Goal: Entertainment & Leisure: Consume media (video, audio)

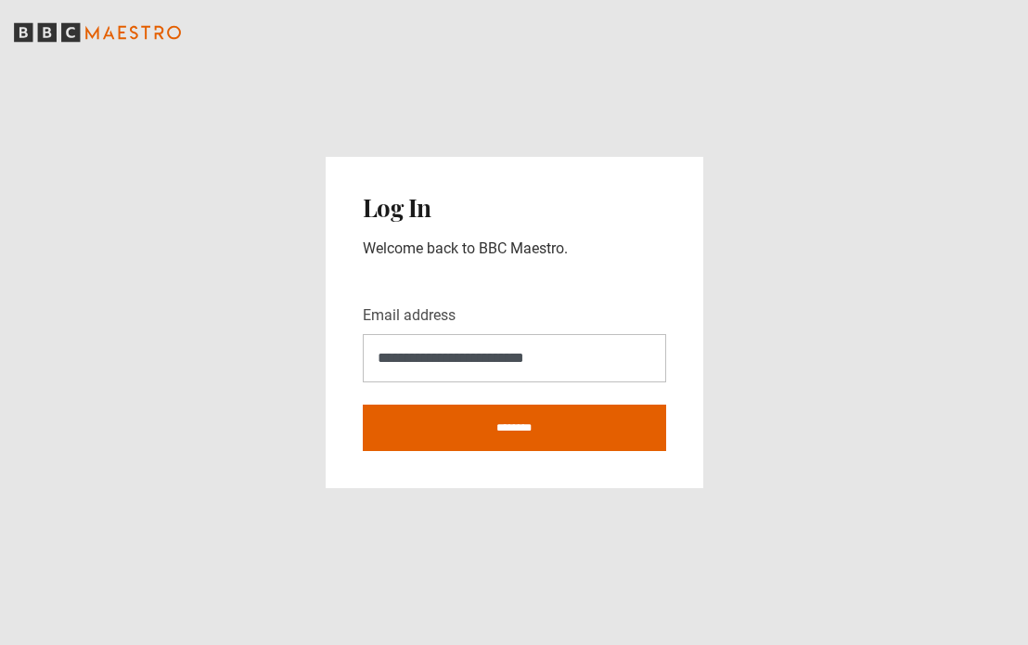
click at [527, 429] on input "********" at bounding box center [514, 427] width 303 height 46
type input "**********"
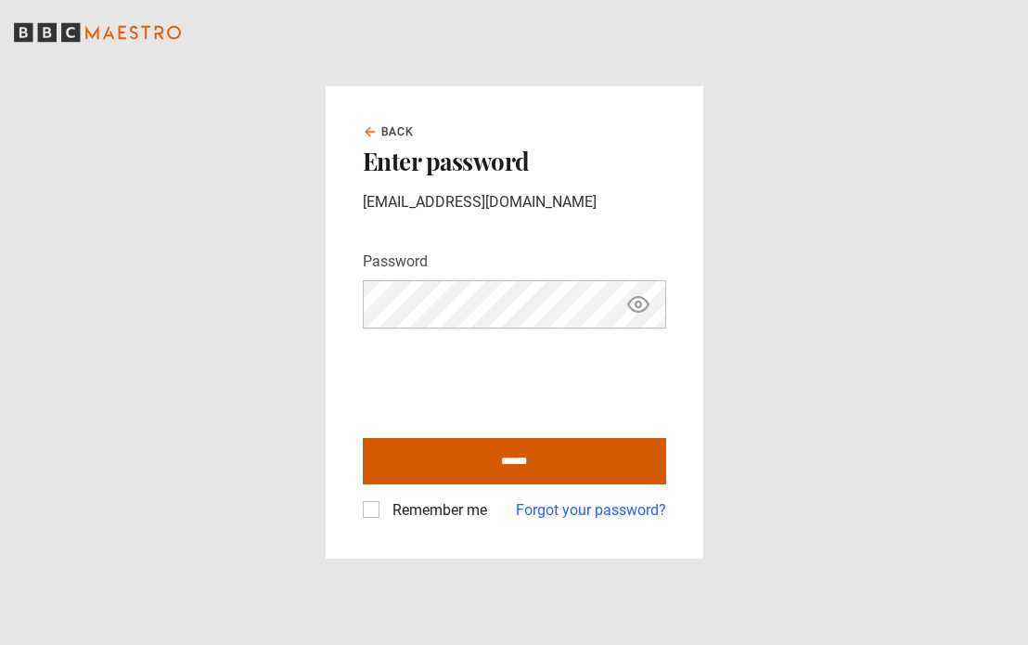
click at [469, 467] on input "******" at bounding box center [514, 461] width 303 height 46
type input "**********"
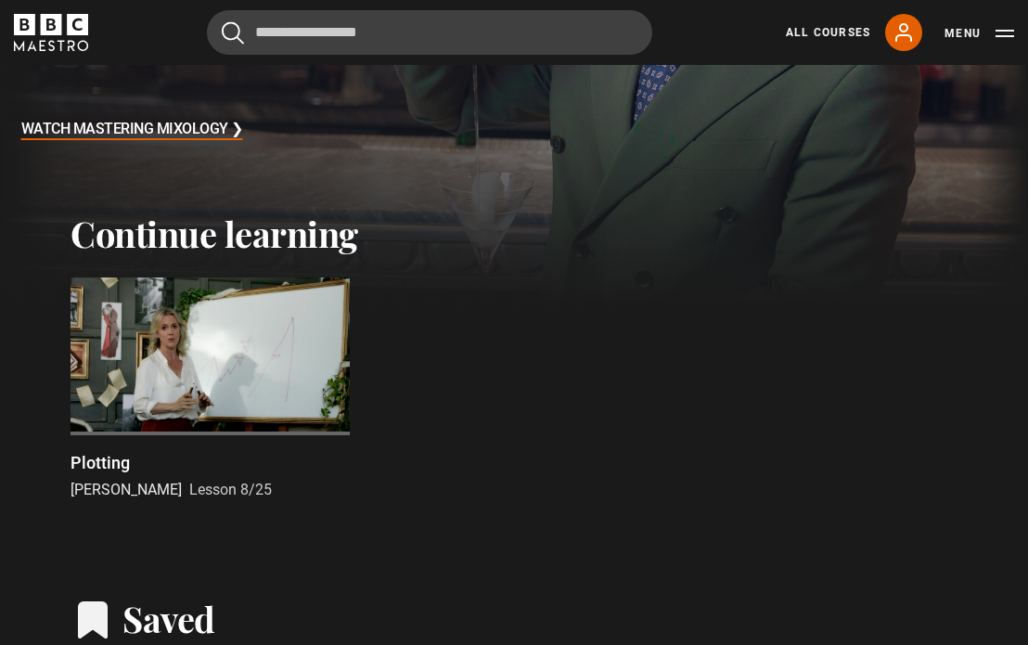
scroll to position [304, 0]
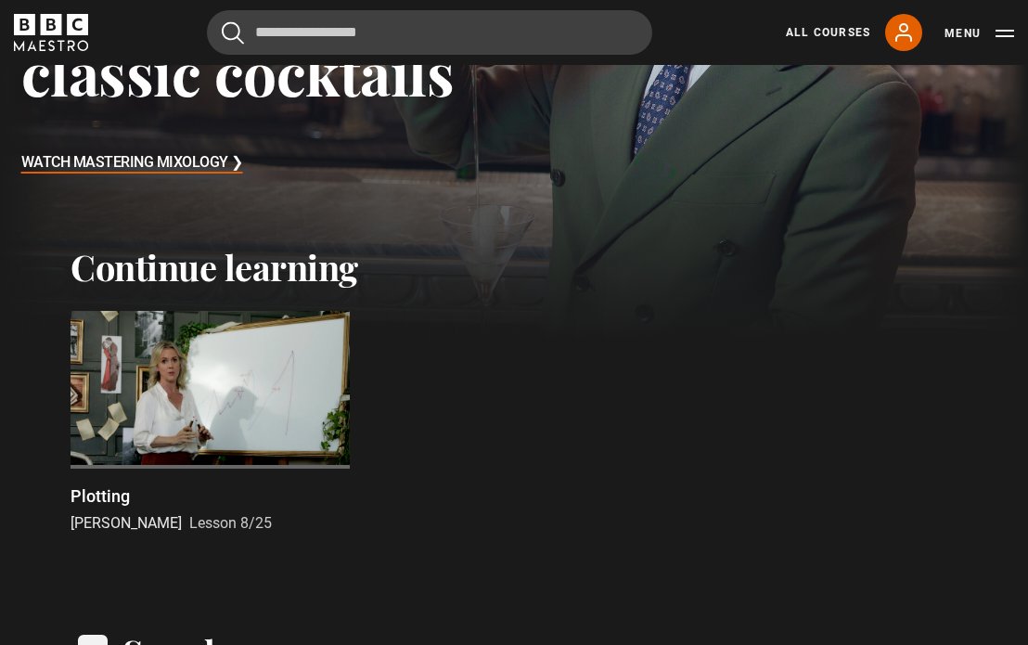
click at [193, 392] on div at bounding box center [209, 389] width 279 height 157
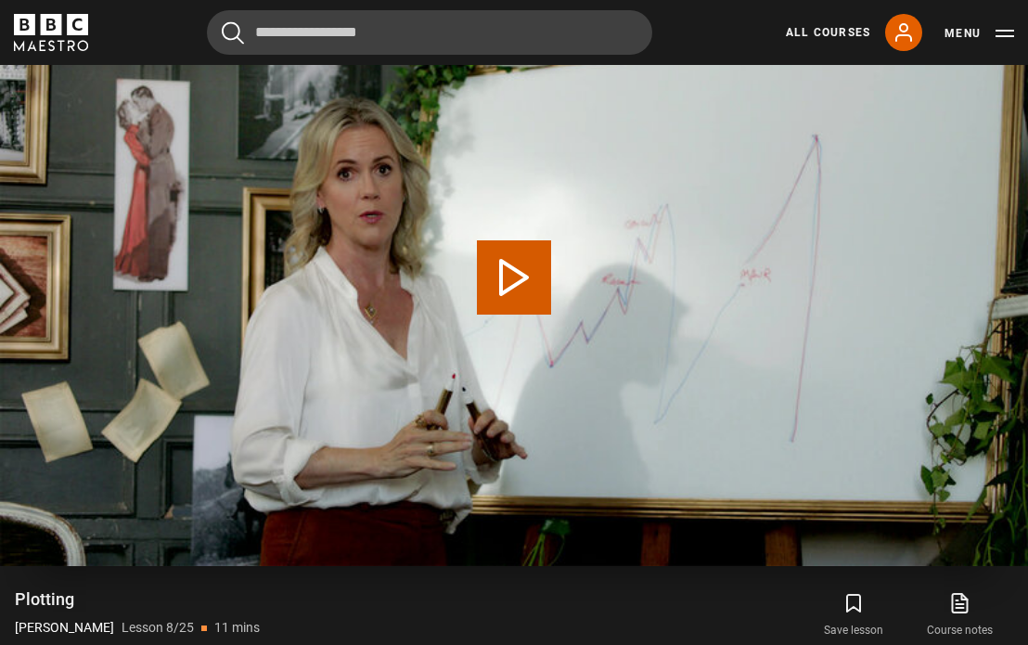
scroll to position [662, 0]
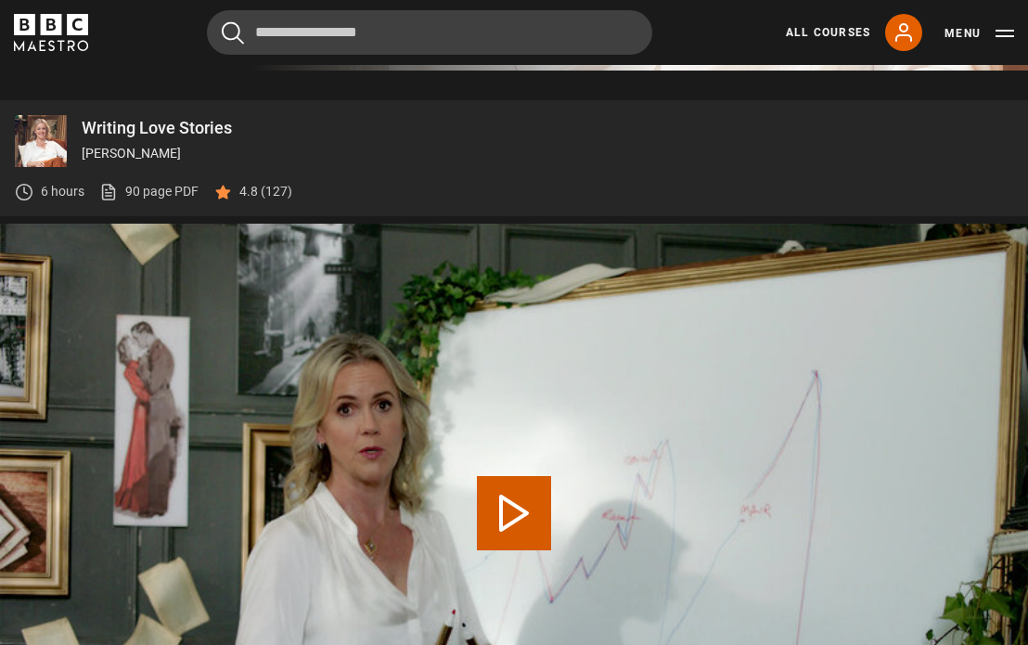
click at [531, 496] on button "Play Lesson Plotting" at bounding box center [514, 513] width 74 height 74
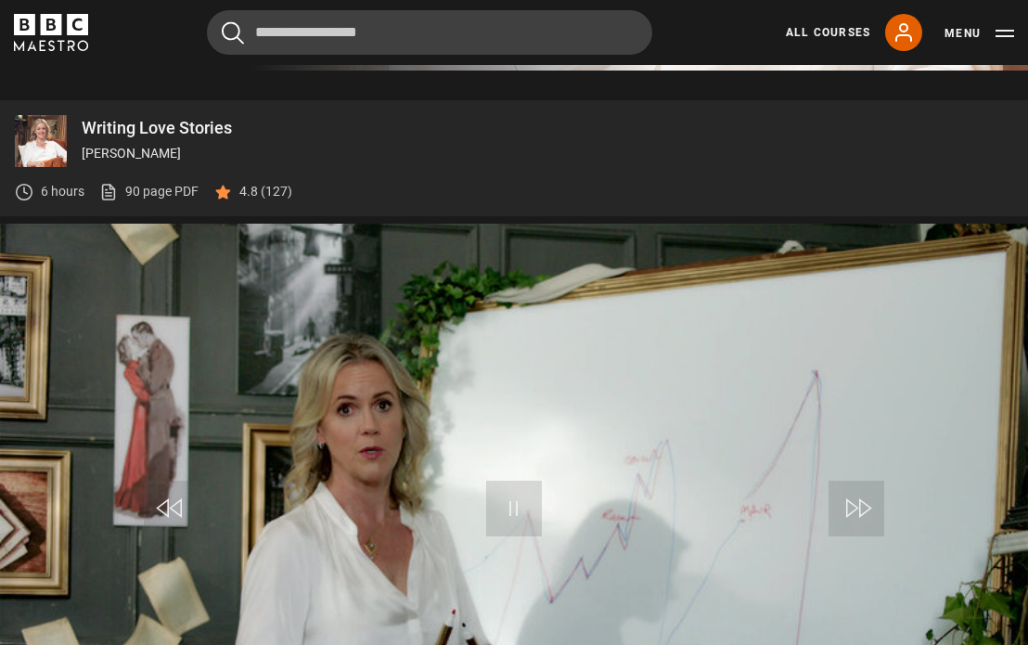
scroll to position [817, 0]
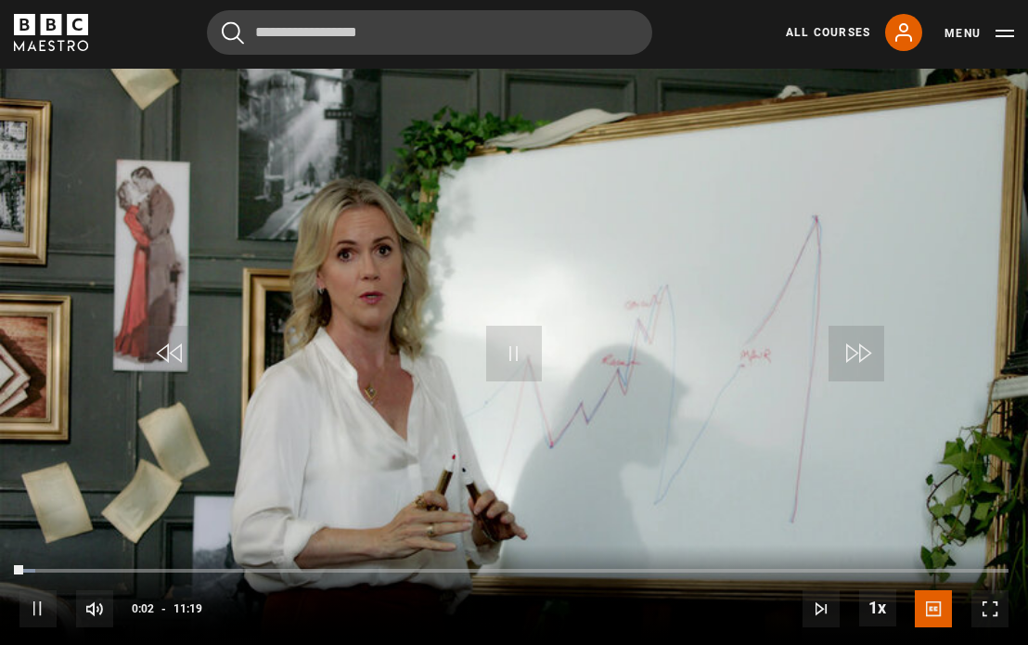
click at [996, 609] on span "Video Player" at bounding box center [989, 608] width 37 height 37
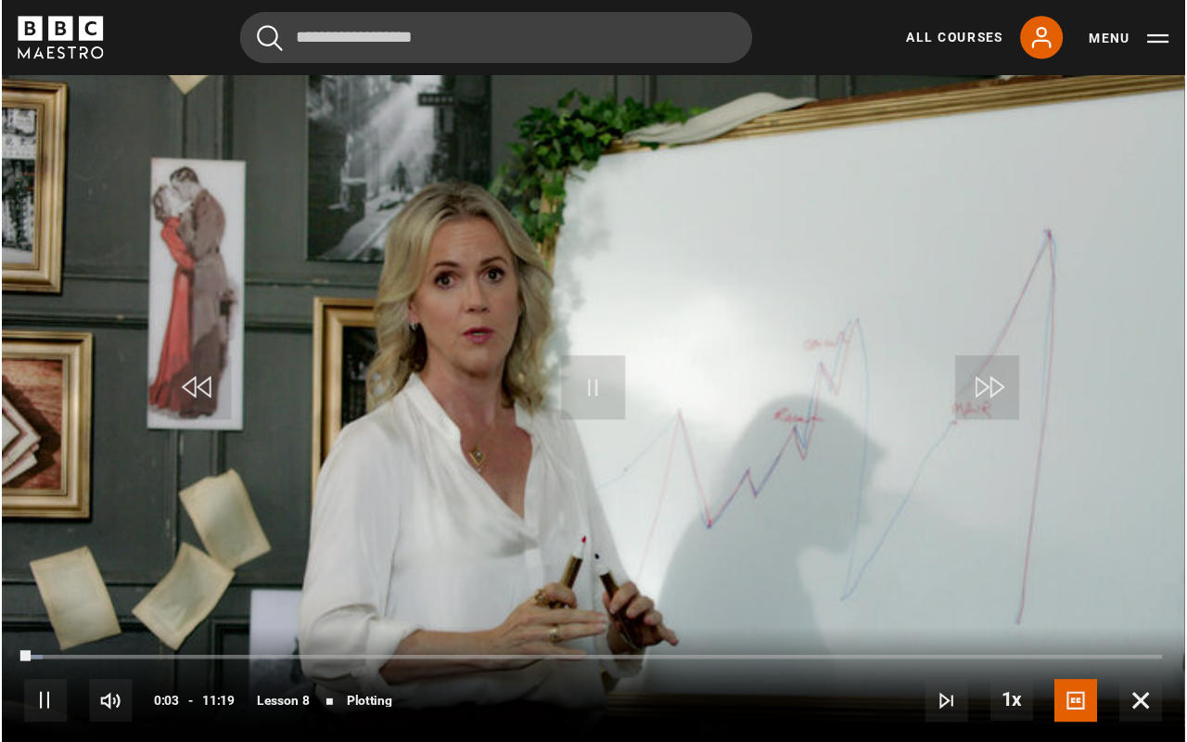
scroll to position [0, 0]
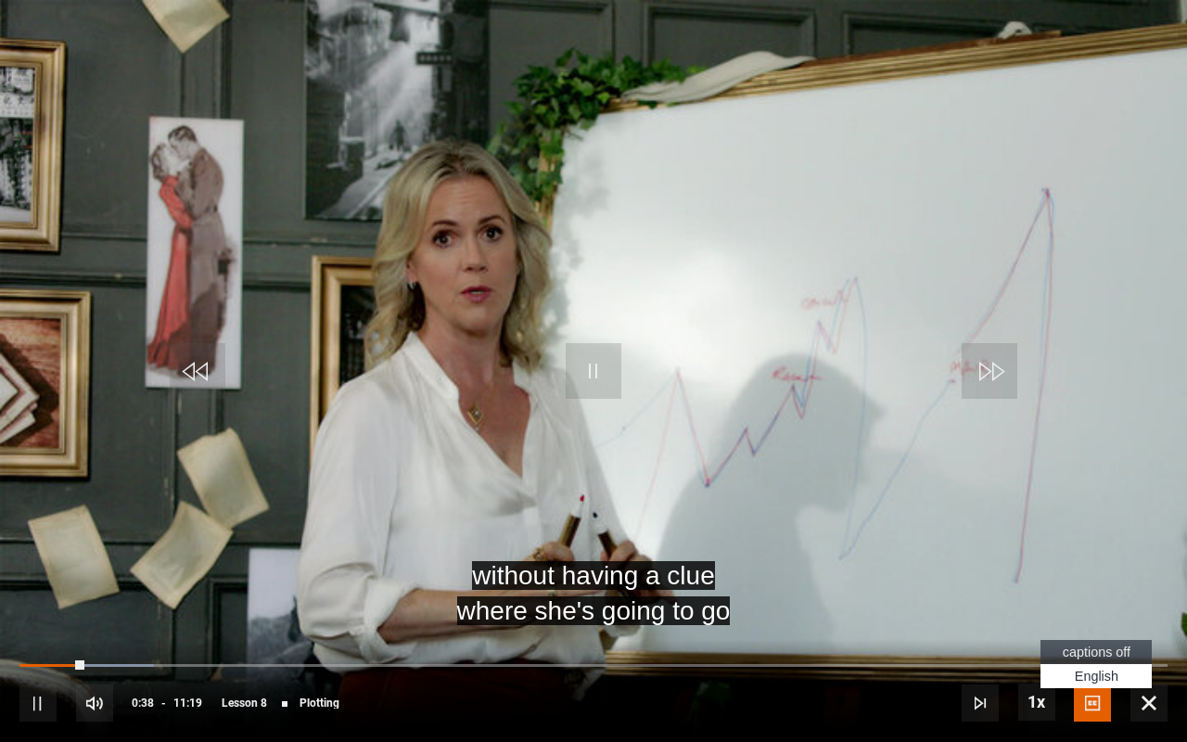
click at [1027, 644] on span "Video Player" at bounding box center [1092, 703] width 37 height 37
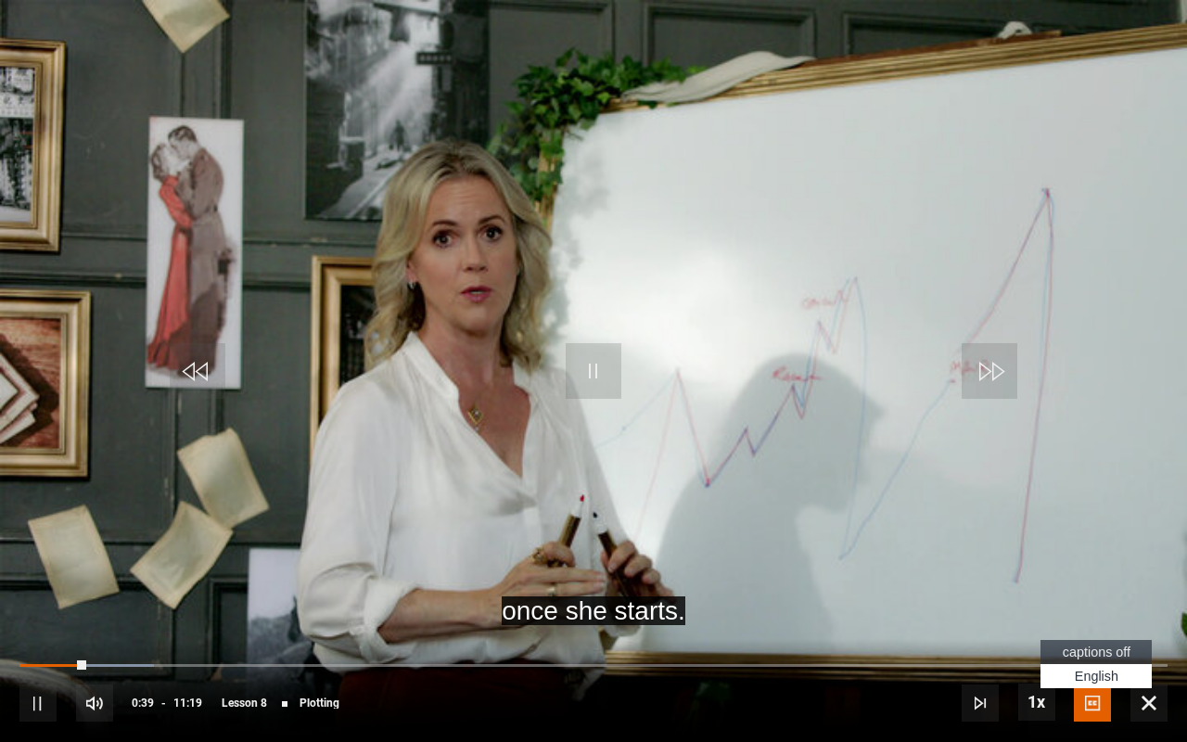
click at [1027, 643] on li "captions off" at bounding box center [1096, 652] width 111 height 24
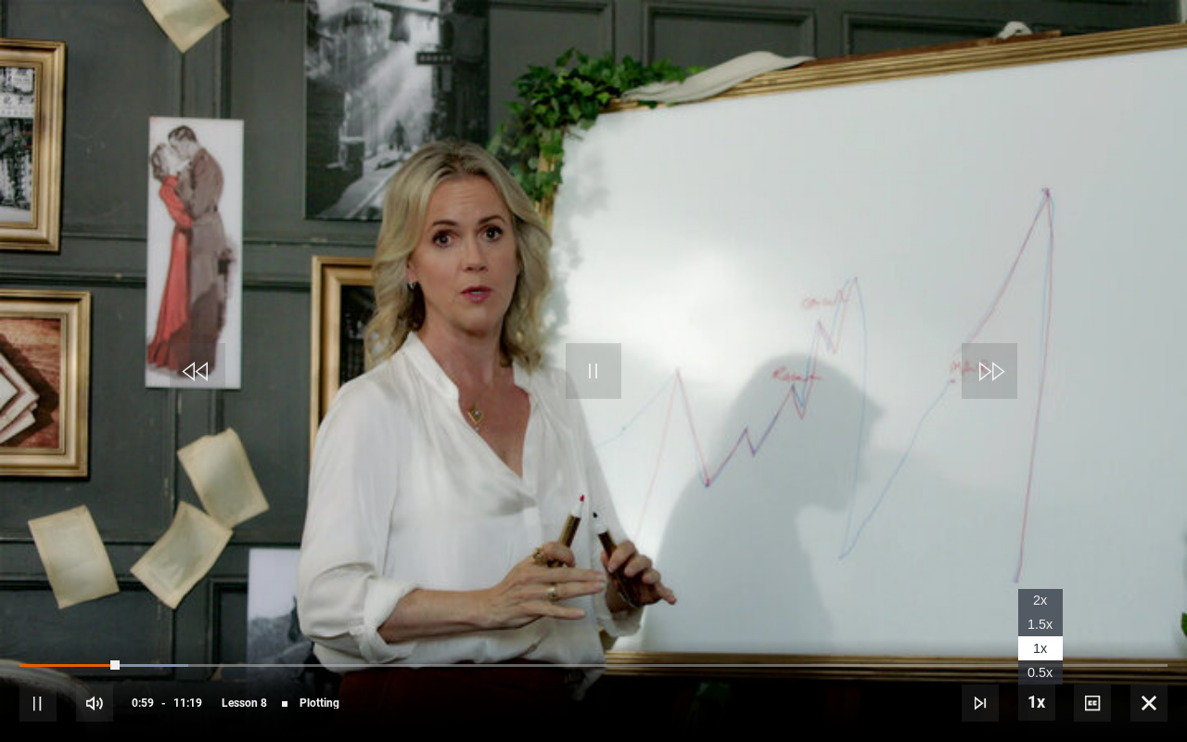
click at [1027, 622] on span "1.5x" at bounding box center [1040, 624] width 25 height 15
click at [1027, 644] on li "1x" at bounding box center [1040, 648] width 45 height 24
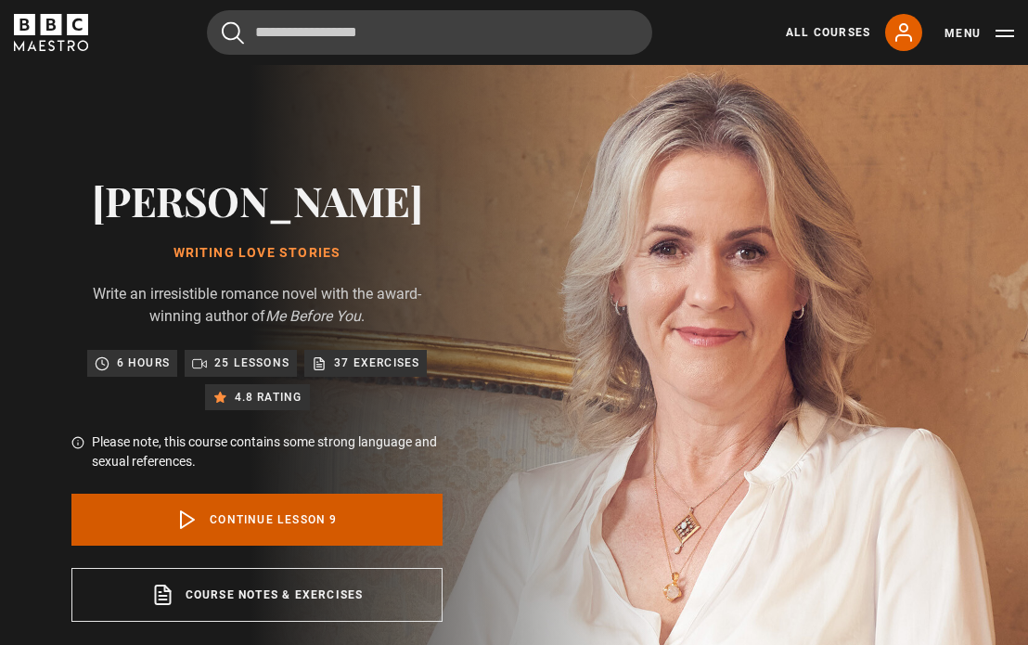
click at [317, 524] on link "Continue lesson 9" at bounding box center [256, 519] width 371 height 52
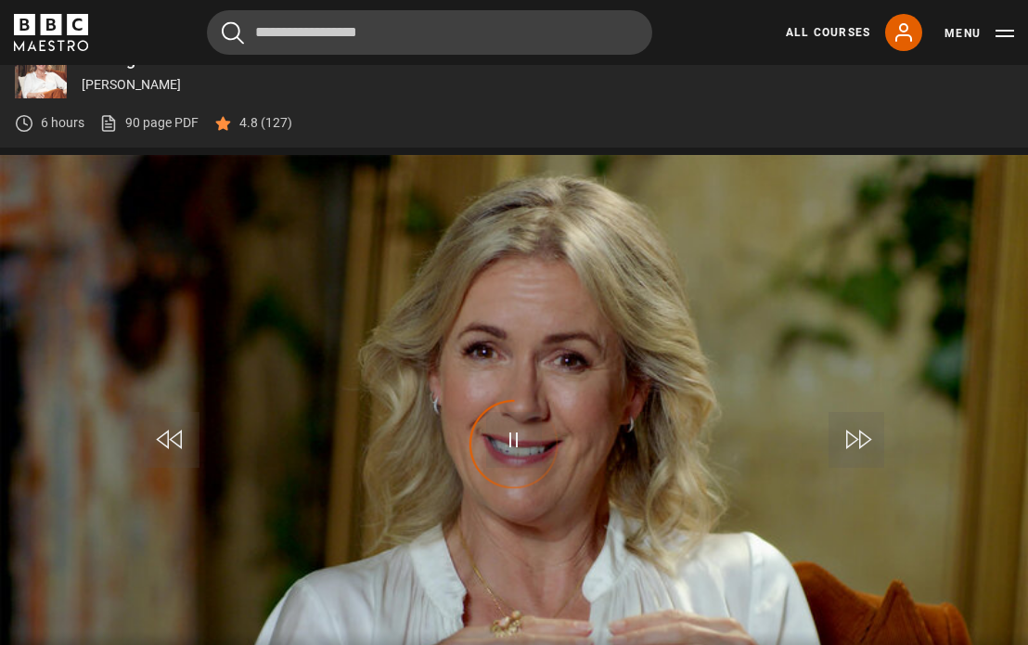
scroll to position [817, 0]
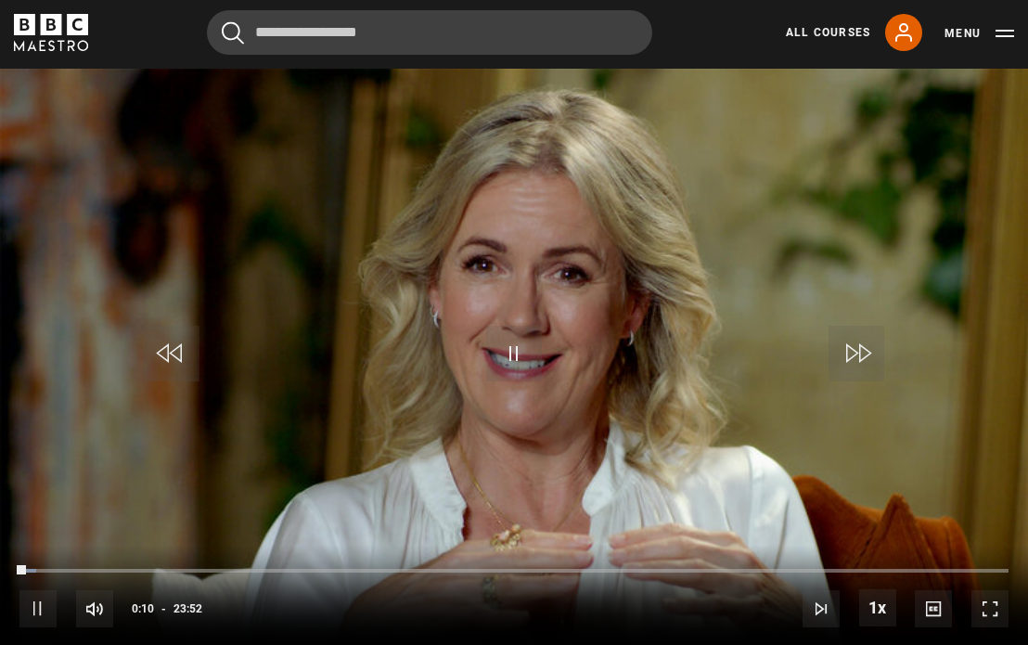
click at [998, 613] on span "Video Player" at bounding box center [989, 608] width 37 height 37
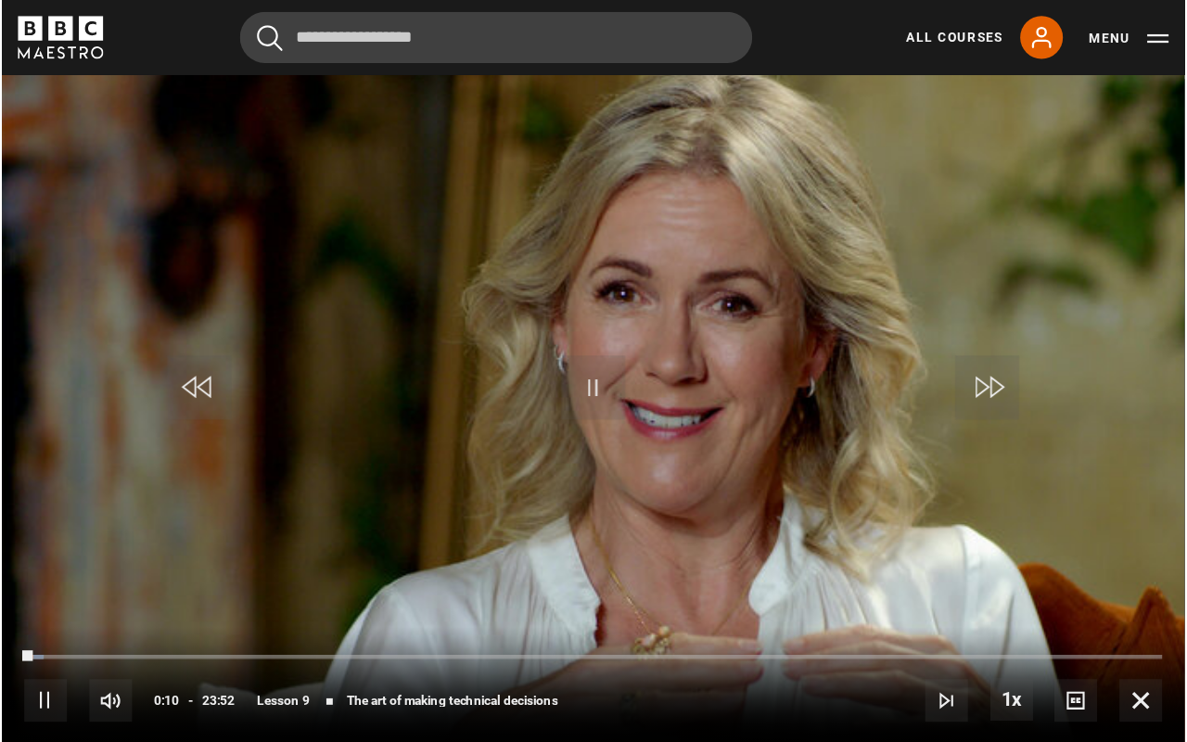
scroll to position [0, 0]
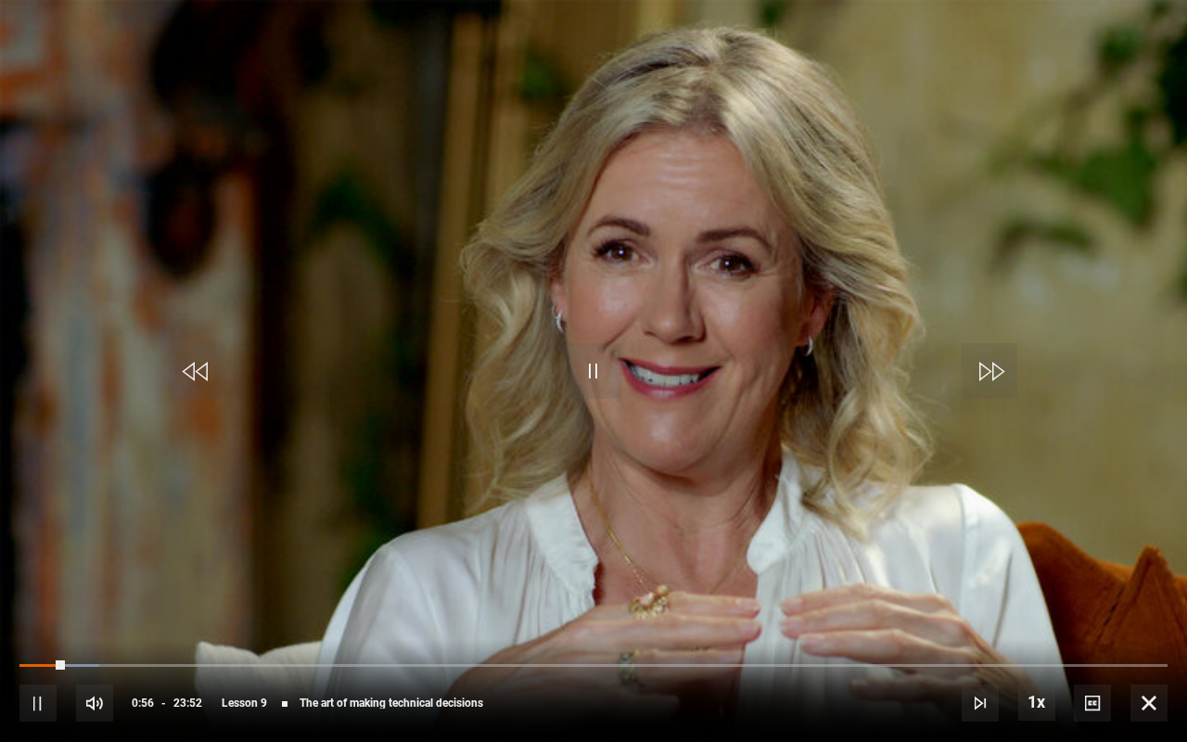
click at [583, 365] on span "Video Player" at bounding box center [594, 371] width 56 height 56
click at [1027, 644] on span "Video Player" at bounding box center [1149, 703] width 37 height 37
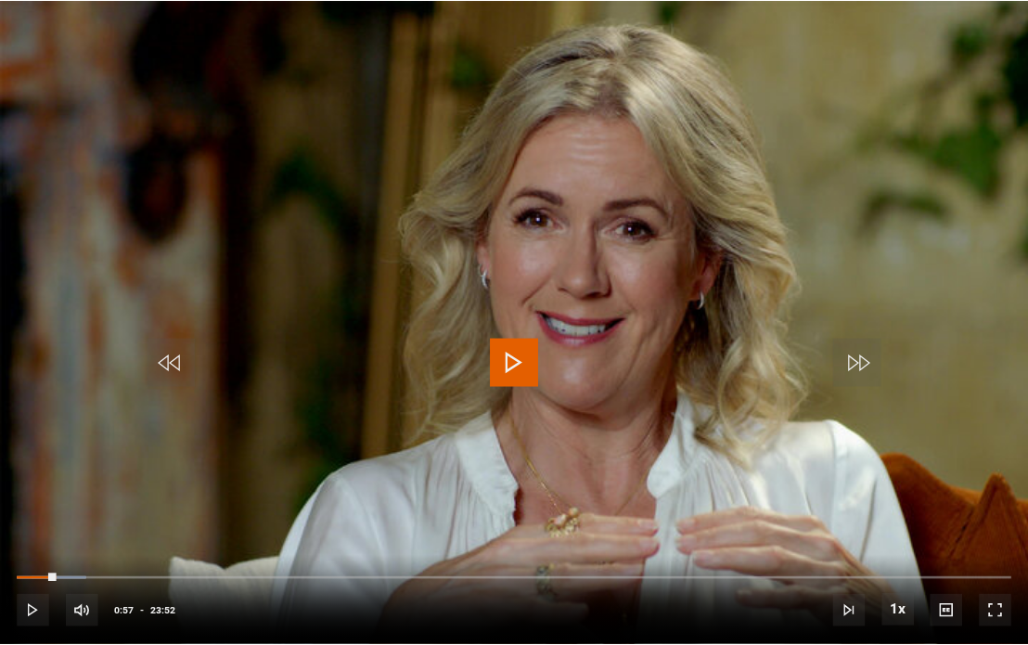
scroll to position [817, 0]
